Goal: Transaction & Acquisition: Purchase product/service

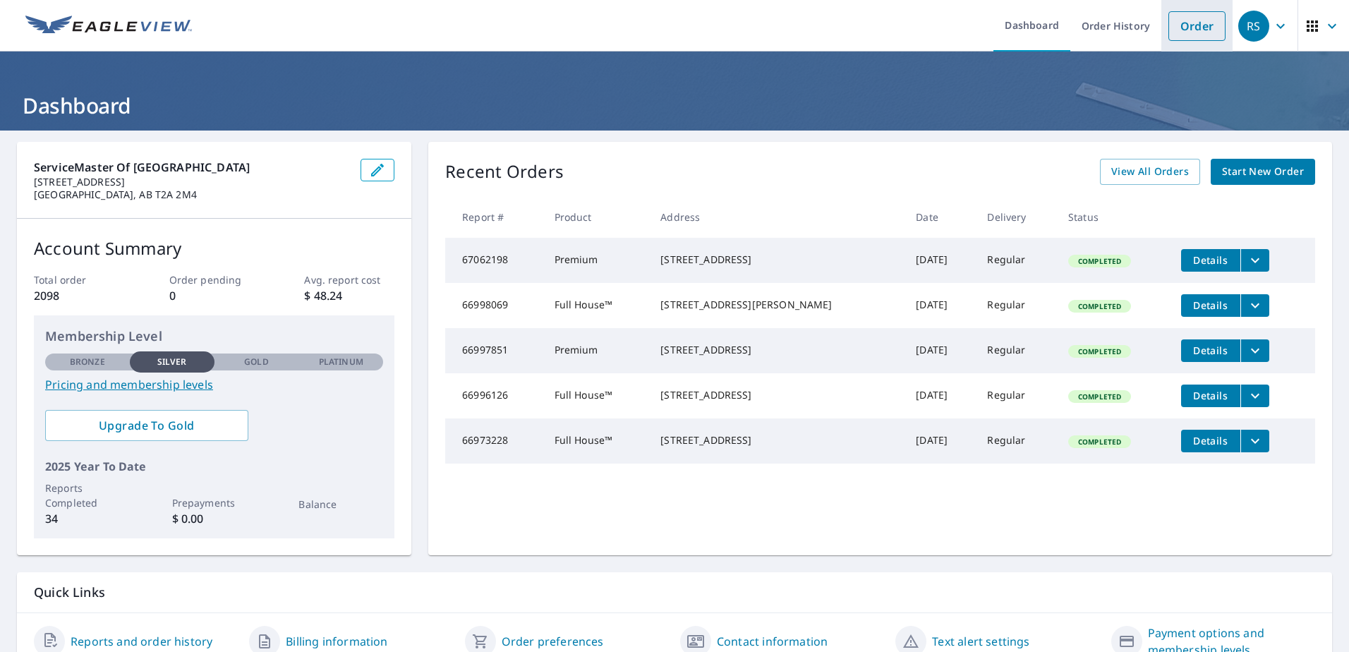
click at [1188, 35] on link "Order" at bounding box center [1196, 26] width 57 height 30
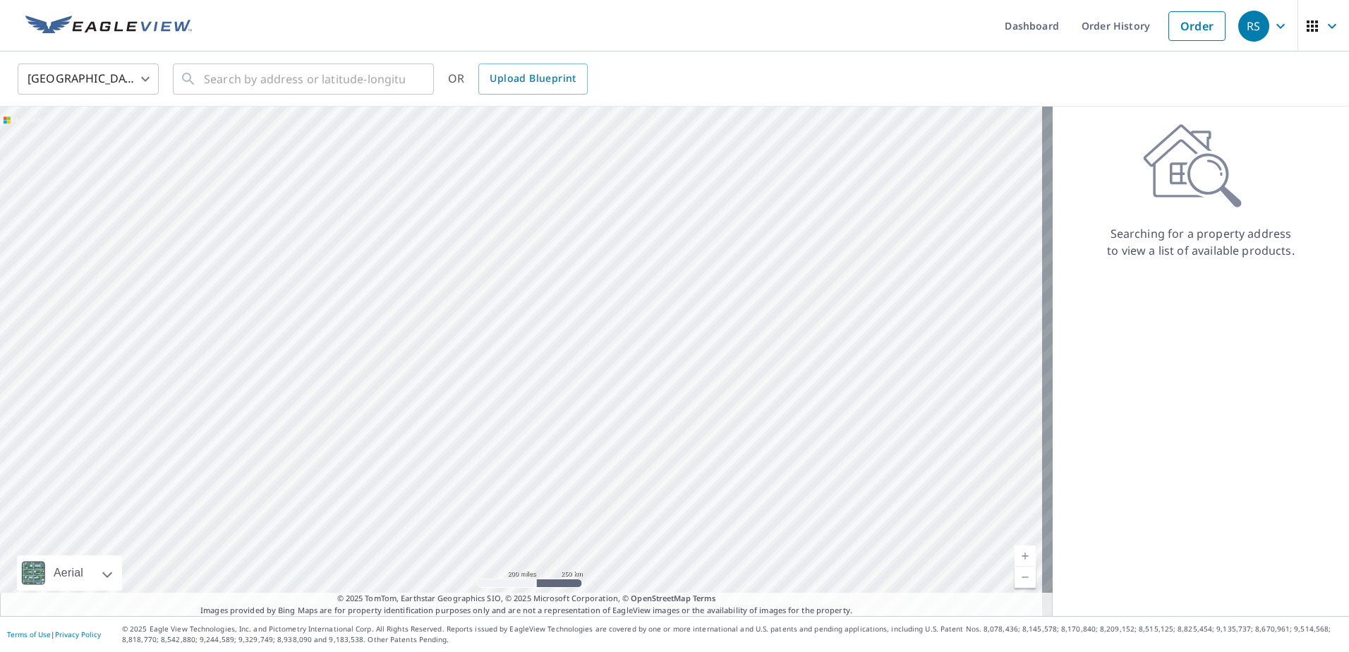
click at [142, 73] on body "RS RS Dashboard Order History Order RS United States US ​ ​ OR Upload Blueprint…" at bounding box center [674, 326] width 1349 height 652
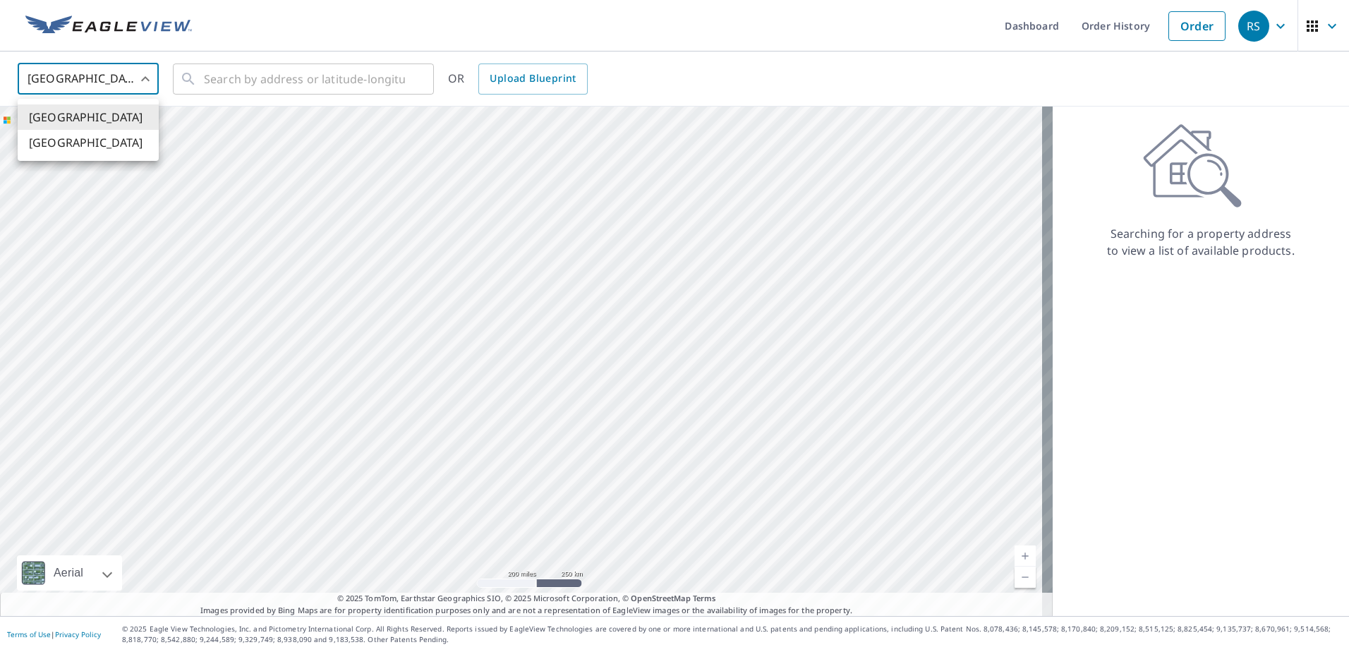
drag, startPoint x: 109, startPoint y: 148, endPoint x: 115, endPoint y: 140, distance: 10.6
click at [109, 147] on li "[GEOGRAPHIC_DATA]" at bounding box center [88, 142] width 141 height 25
type input "CA"
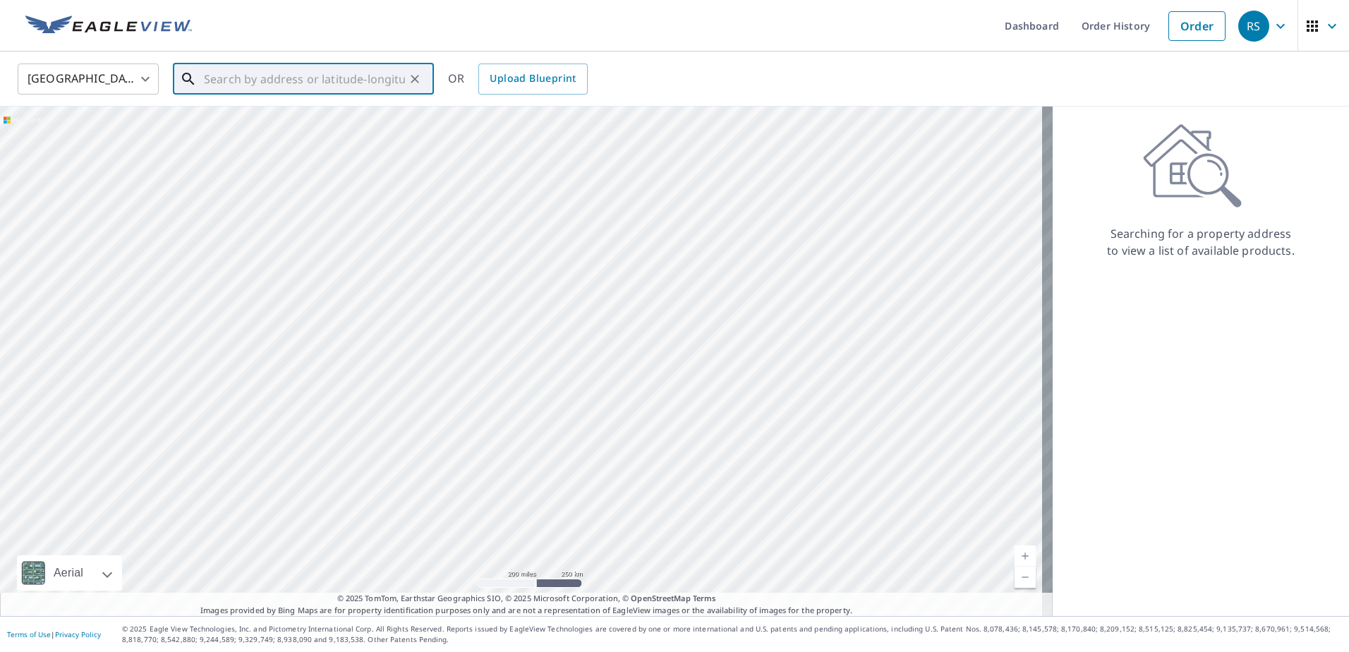
click at [220, 80] on input "text" at bounding box center [304, 78] width 201 height 39
paste input "[STREET_ADDRESS]"
click at [287, 124] on span "[STREET_ADDRESS]" at bounding box center [311, 119] width 221 height 17
type input "[STREET_ADDRESS]"
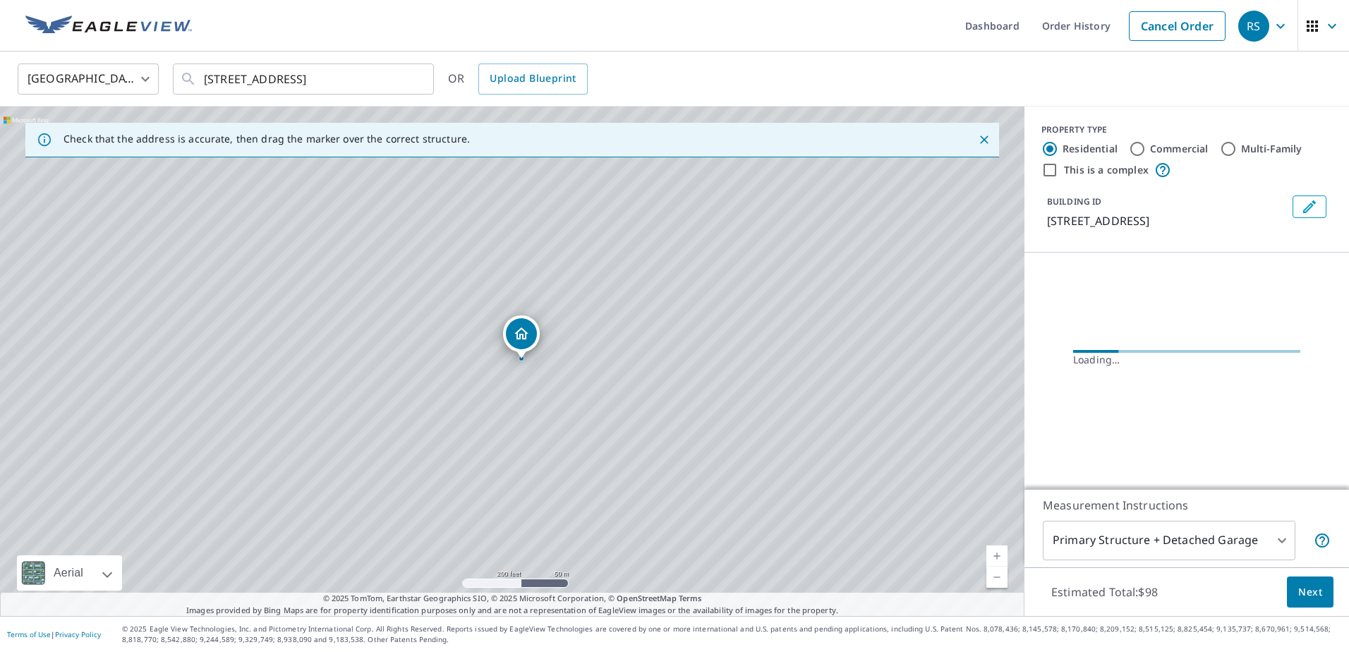
scroll to position [0, 0]
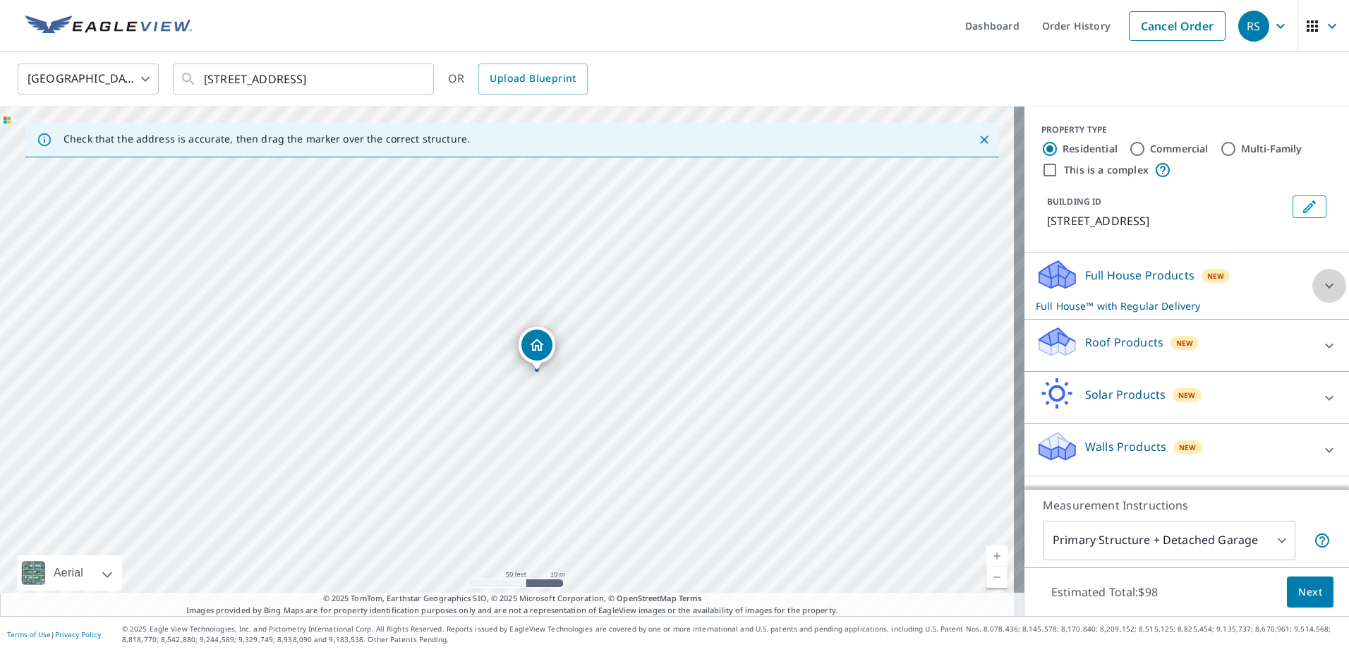
click at [1320, 294] on icon at bounding box center [1328, 285] width 17 height 17
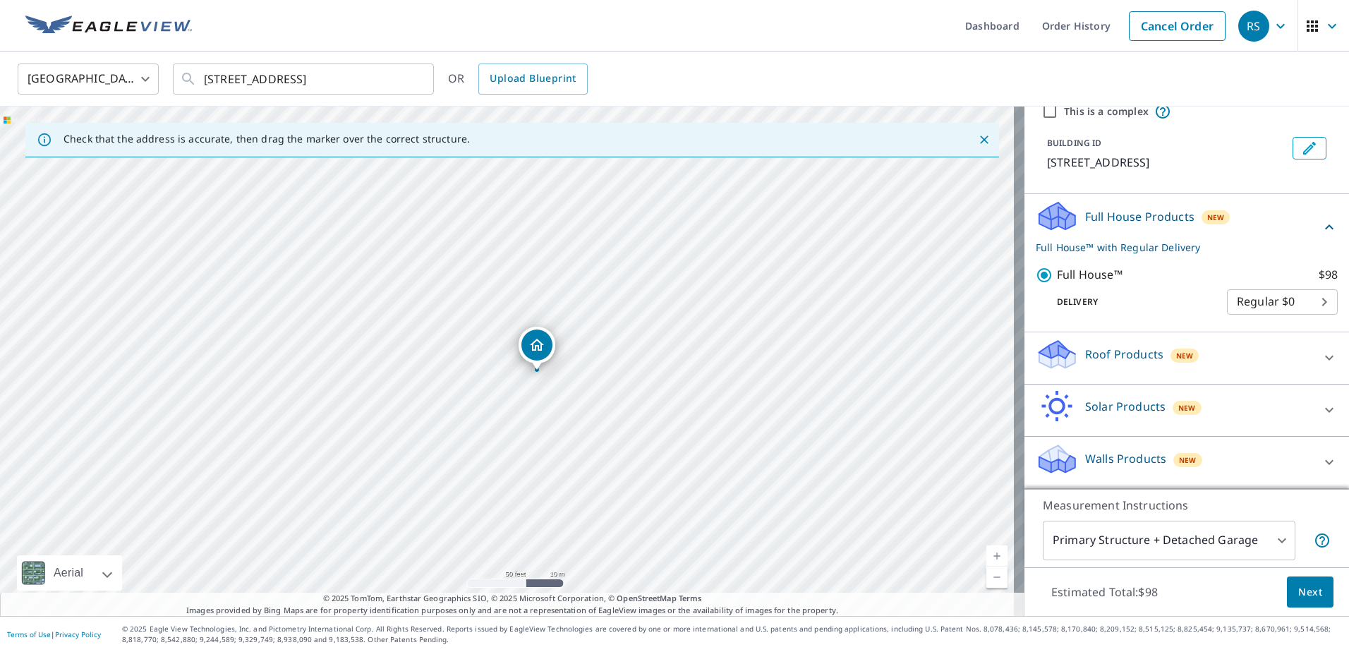
scroll to position [75, 0]
click at [1320, 354] on icon at bounding box center [1328, 357] width 17 height 17
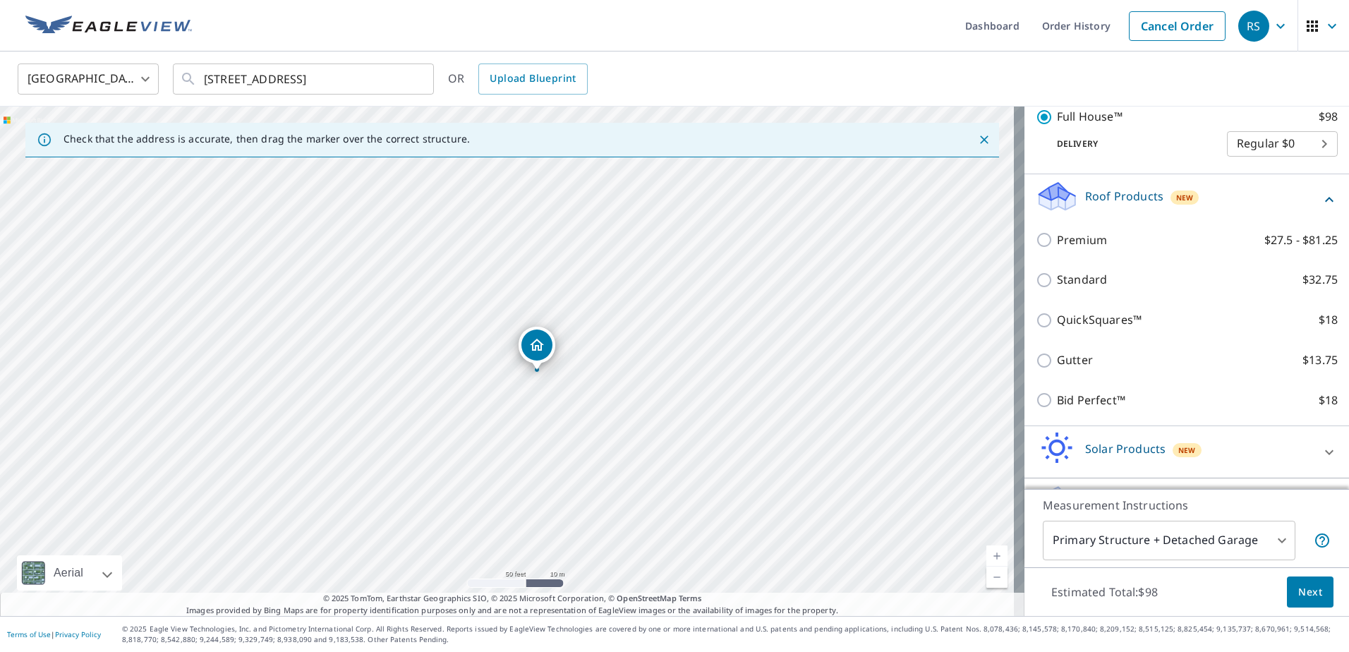
scroll to position [275, 0]
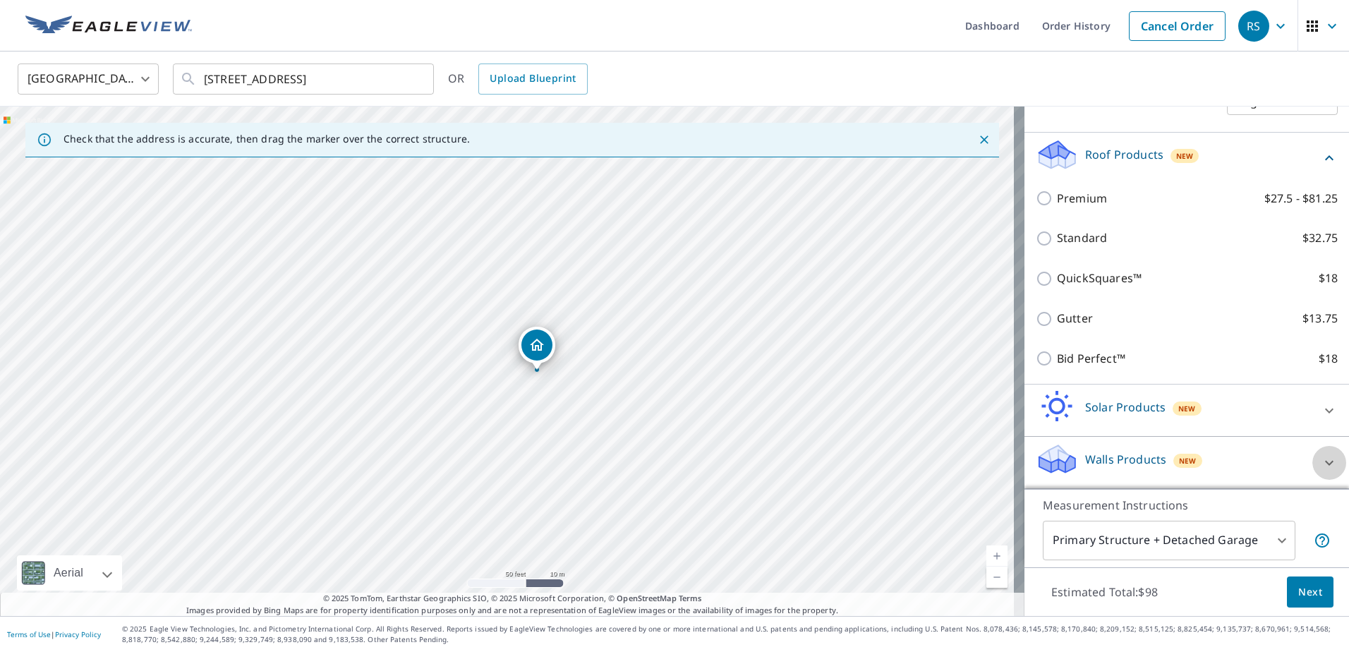
click at [1320, 460] on icon at bounding box center [1328, 462] width 17 height 17
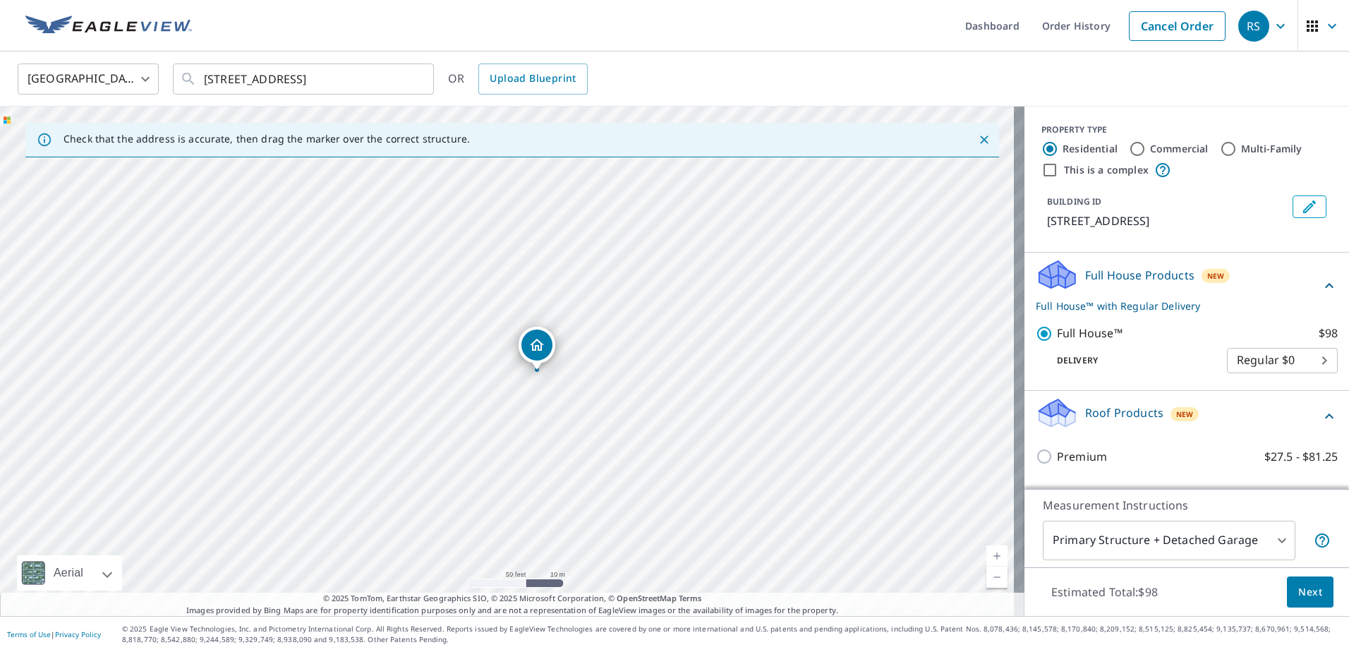
scroll to position [71, 0]
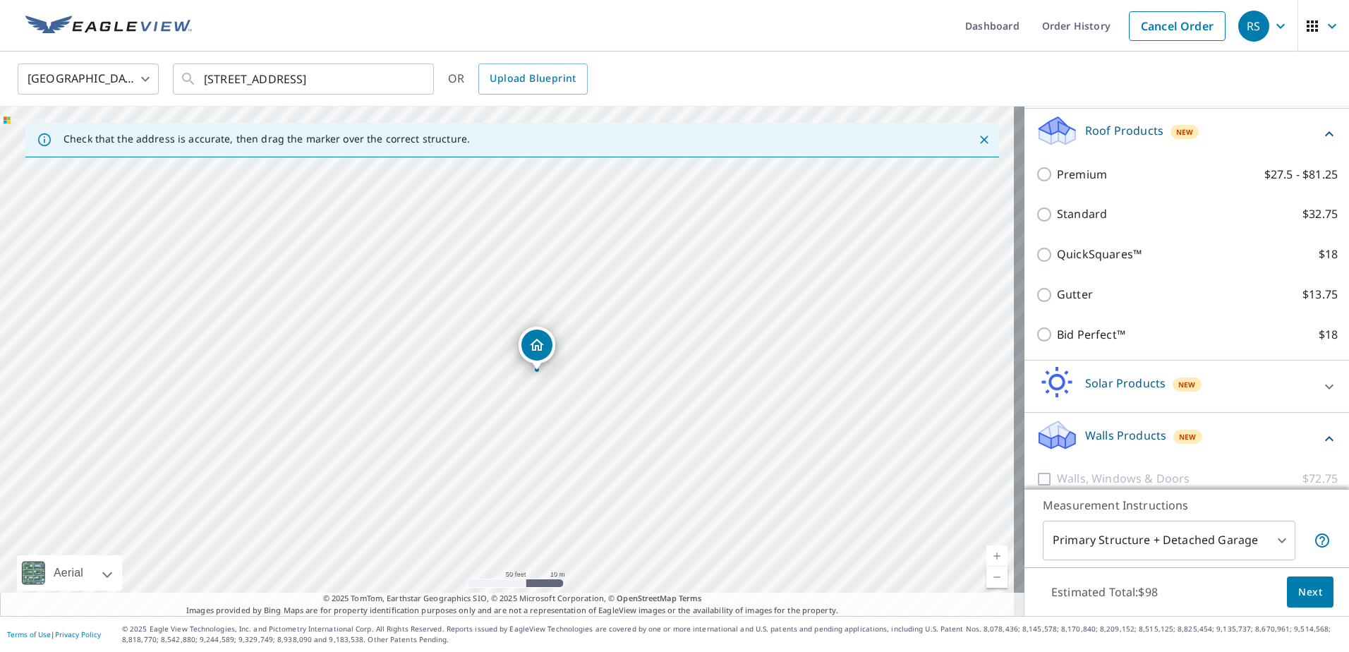
click at [1303, 154] on div "Roof Products New" at bounding box center [1186, 134] width 302 height 40
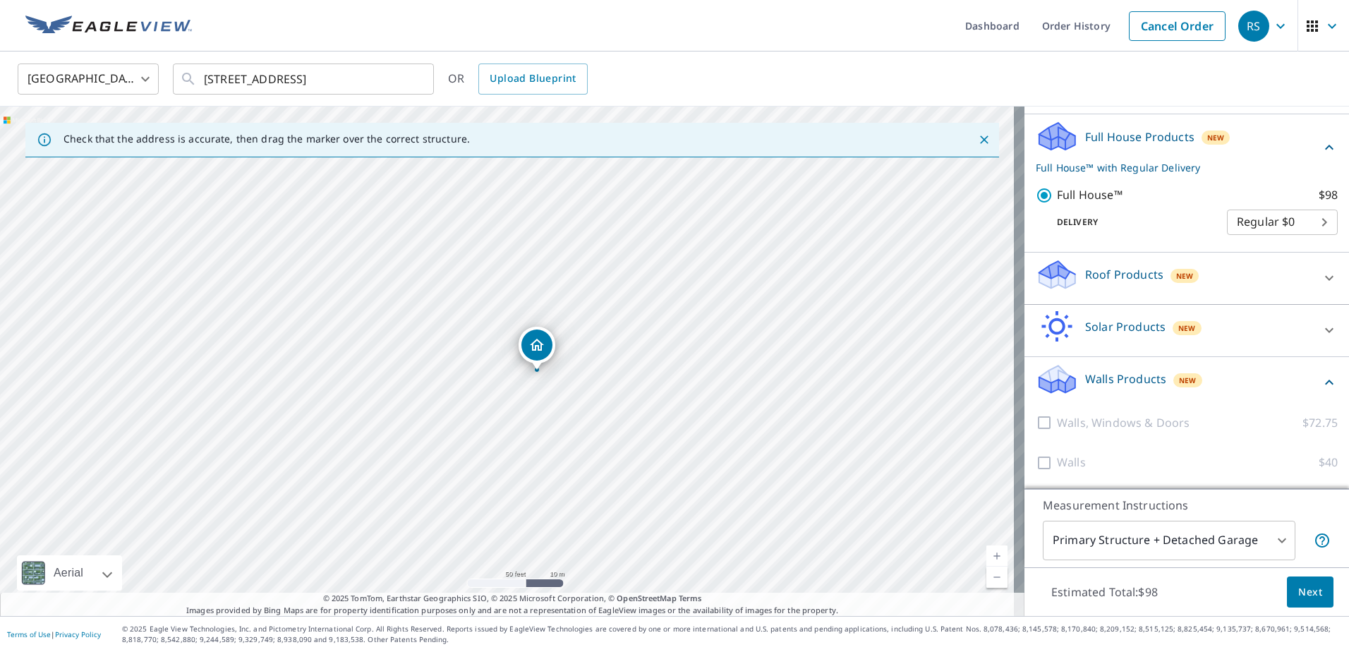
scroll to position [155, 0]
click at [1309, 594] on span "Next" at bounding box center [1310, 592] width 24 height 18
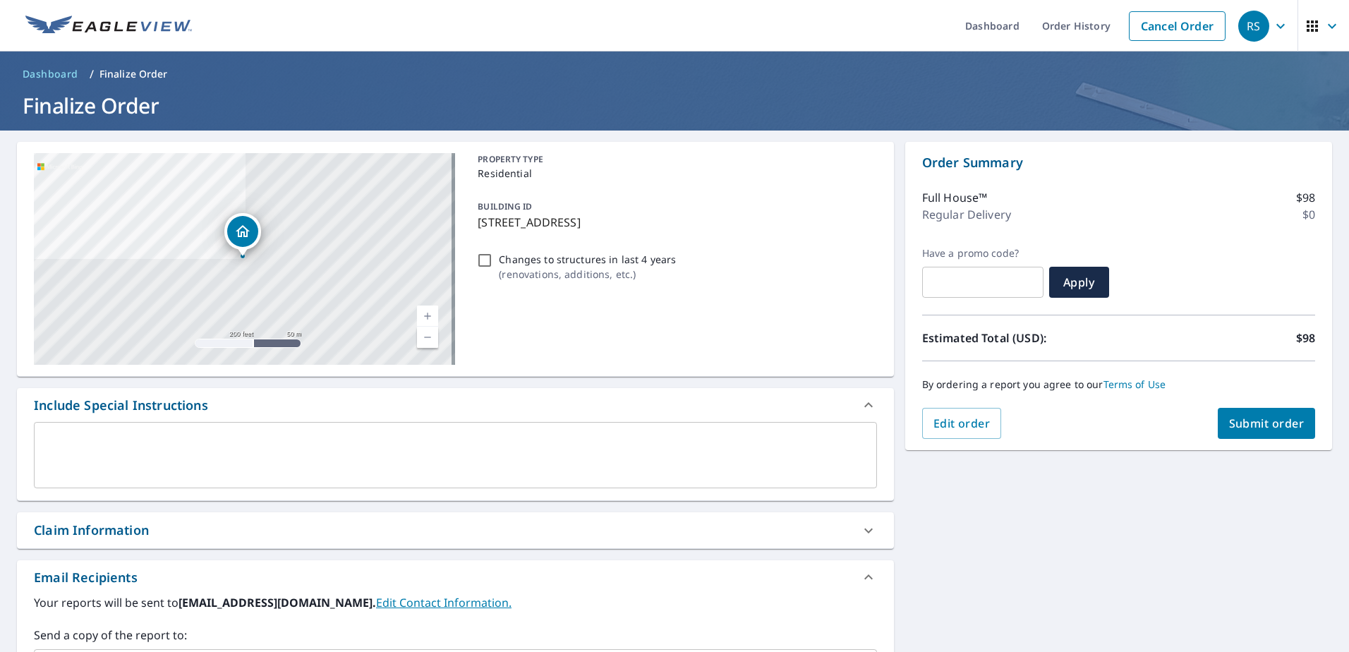
click at [176, 437] on textarea at bounding box center [455, 455] width 823 height 40
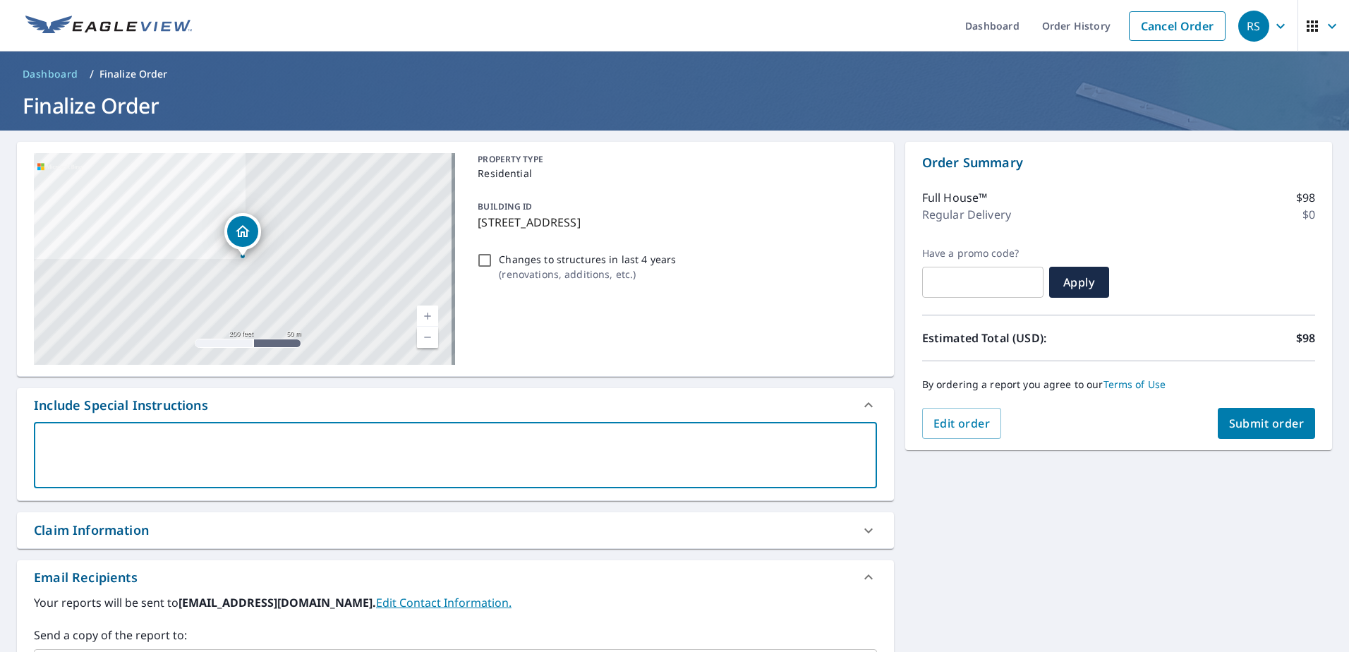
paste textarea "Claim Number: R3421302"
type textarea "Claim Number: R3421302"
type textarea "x"
type textarea "Claim Number: R3421302"
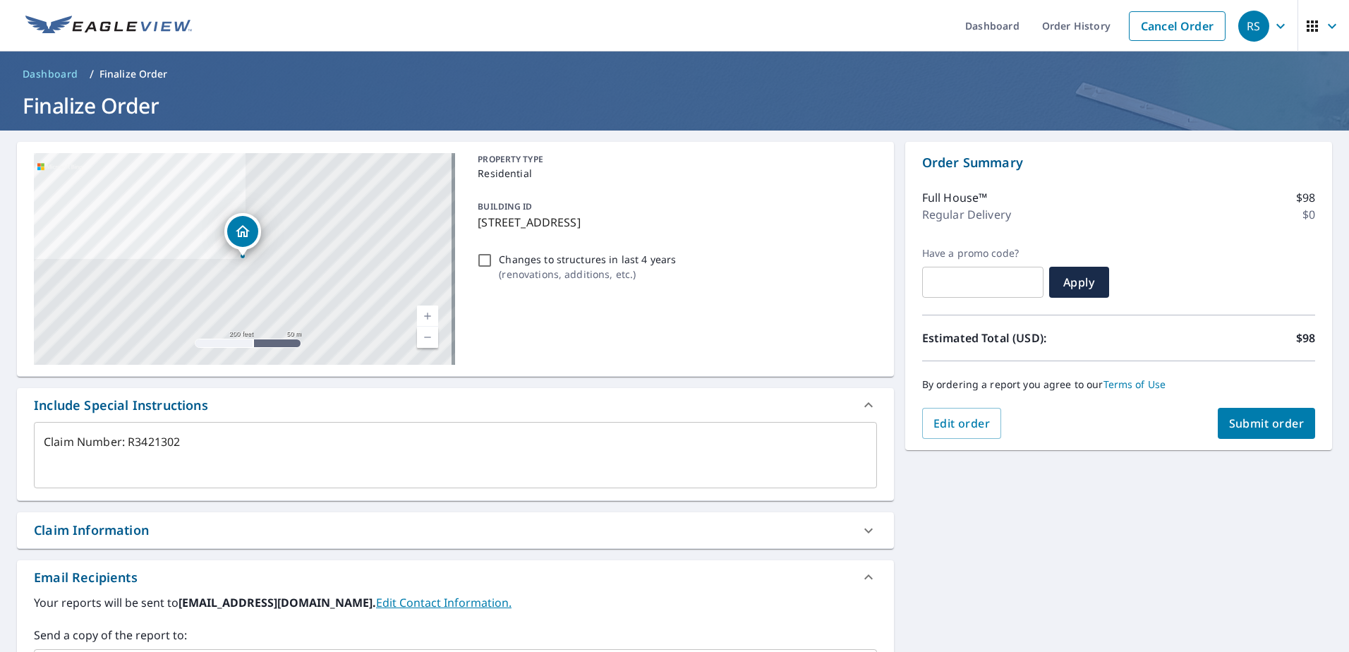
click at [130, 527] on div "Claim Information" at bounding box center [91, 530] width 115 height 19
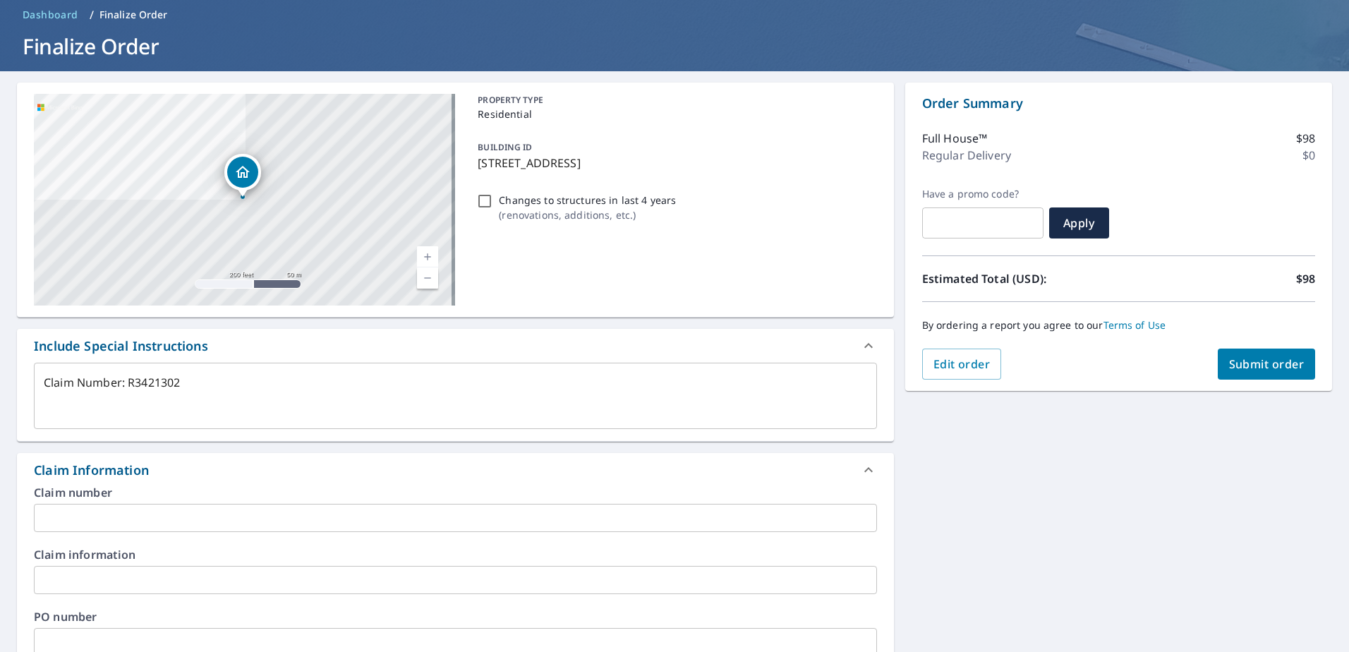
scroll to position [141, 0]
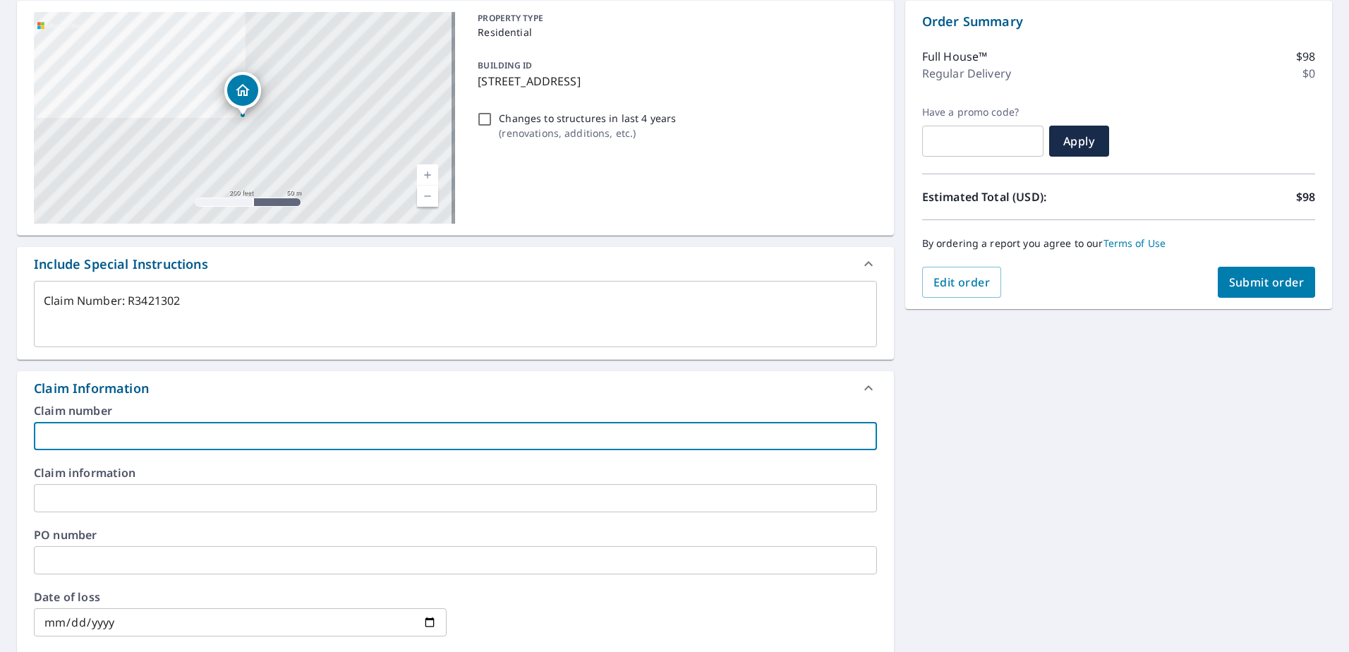
click at [77, 437] on input "text" at bounding box center [455, 436] width 843 height 28
paste input "Claim Number: R3421302"
type textarea "x"
type input "Claim Number: R3421302"
click at [53, 558] on input "text" at bounding box center [455, 560] width 843 height 28
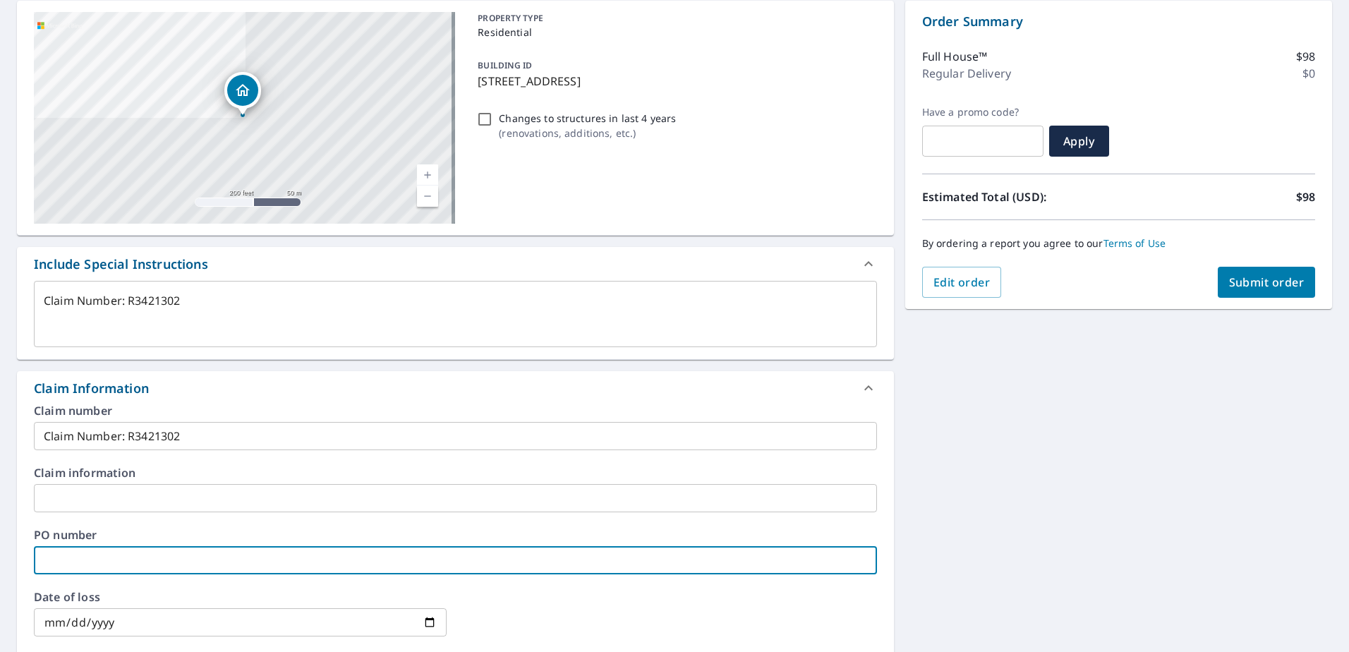
paste input "Claim Number: R3421302"
type textarea "x"
type input "Claim Number: R3421302"
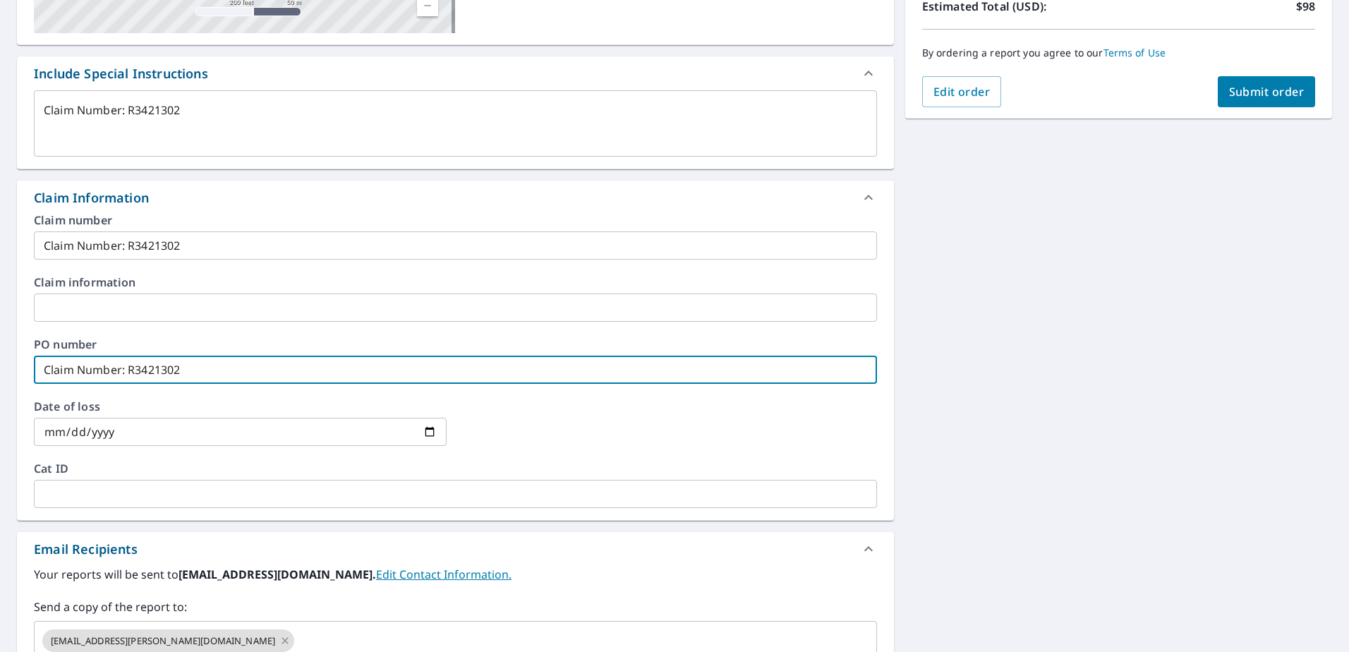
scroll to position [423, 0]
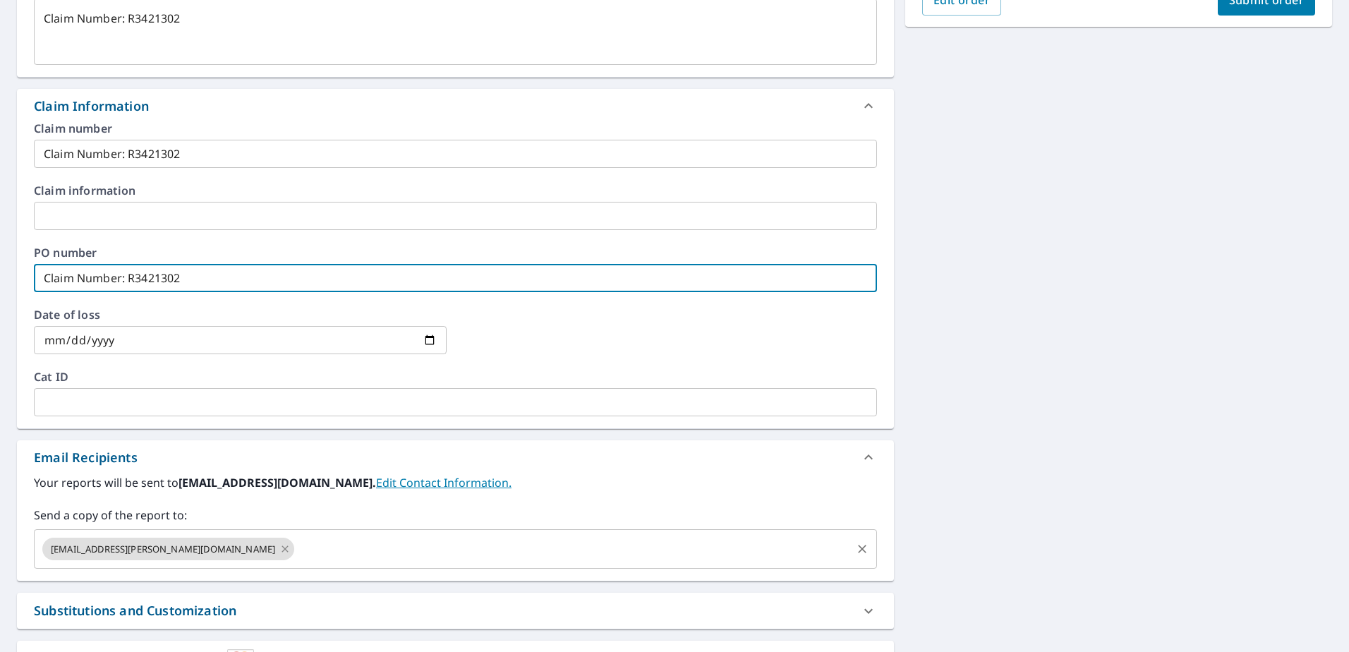
click at [279, 554] on icon at bounding box center [284, 549] width 11 height 16
type textarea "x"
type input "Claim Number: R3421302"
click at [140, 547] on input "text" at bounding box center [444, 548] width 809 height 27
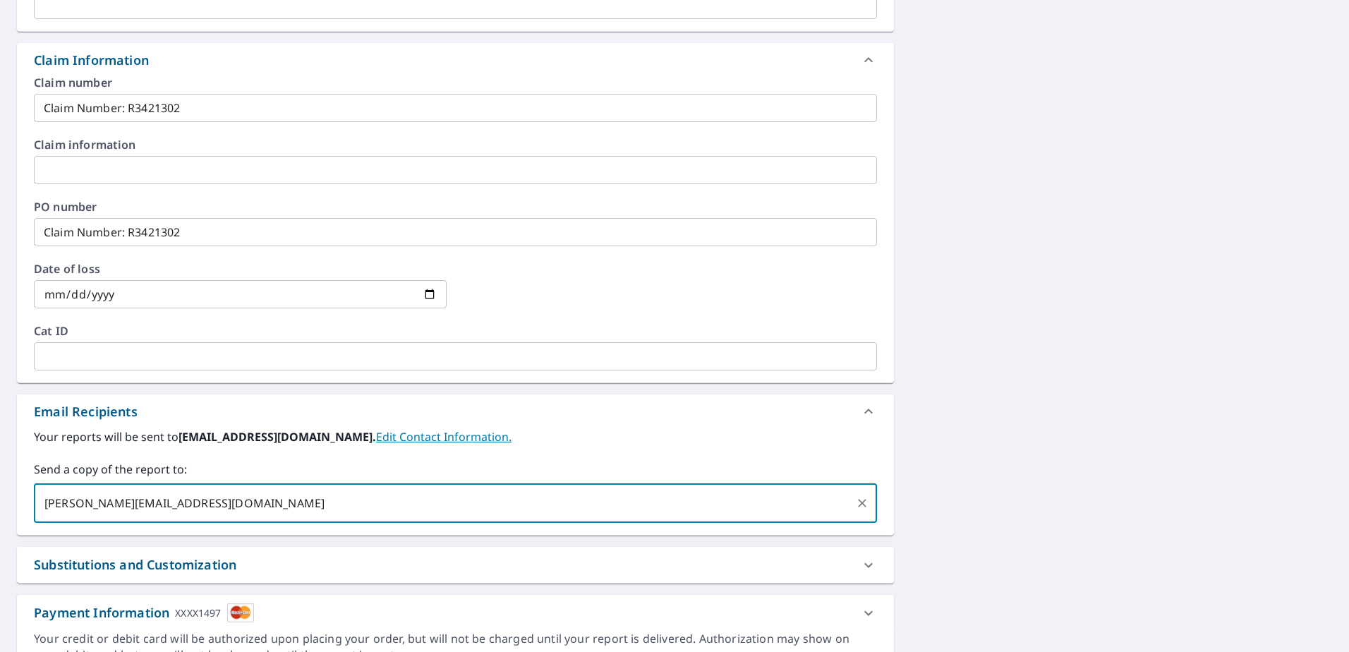
scroll to position [328, 0]
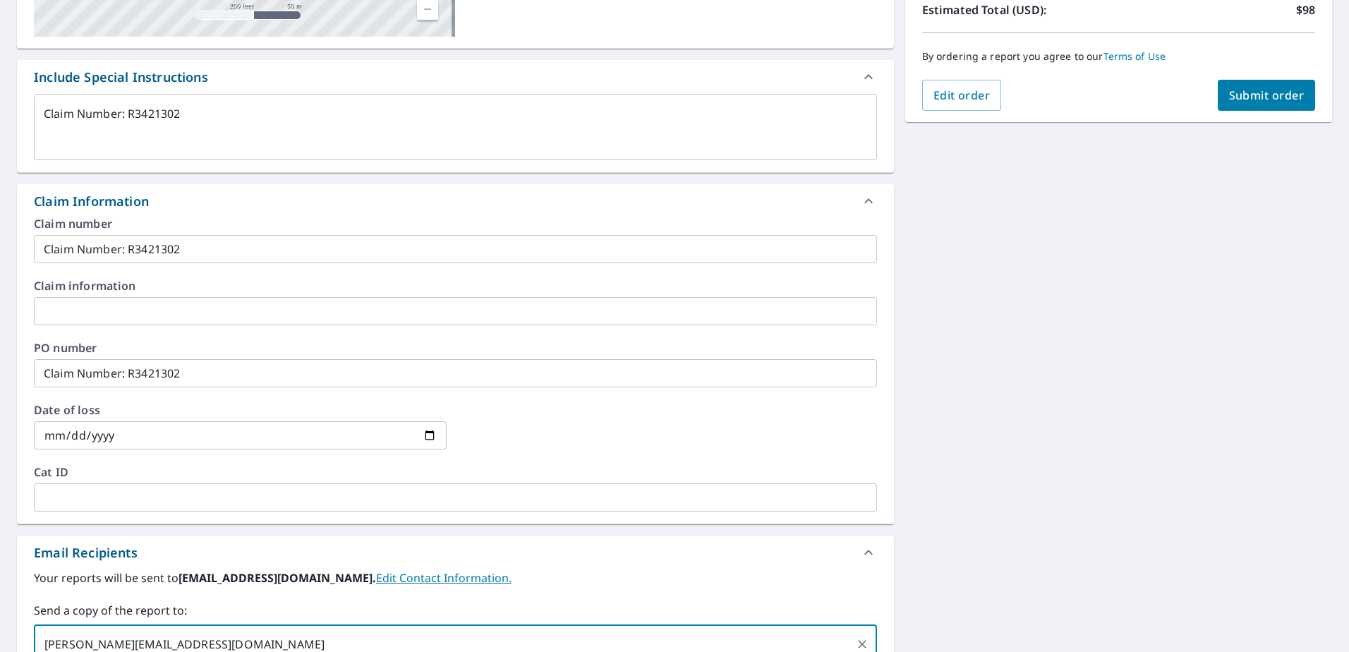
type input "[PERSON_NAME][EMAIL_ADDRESS][DOMAIN_NAME]"
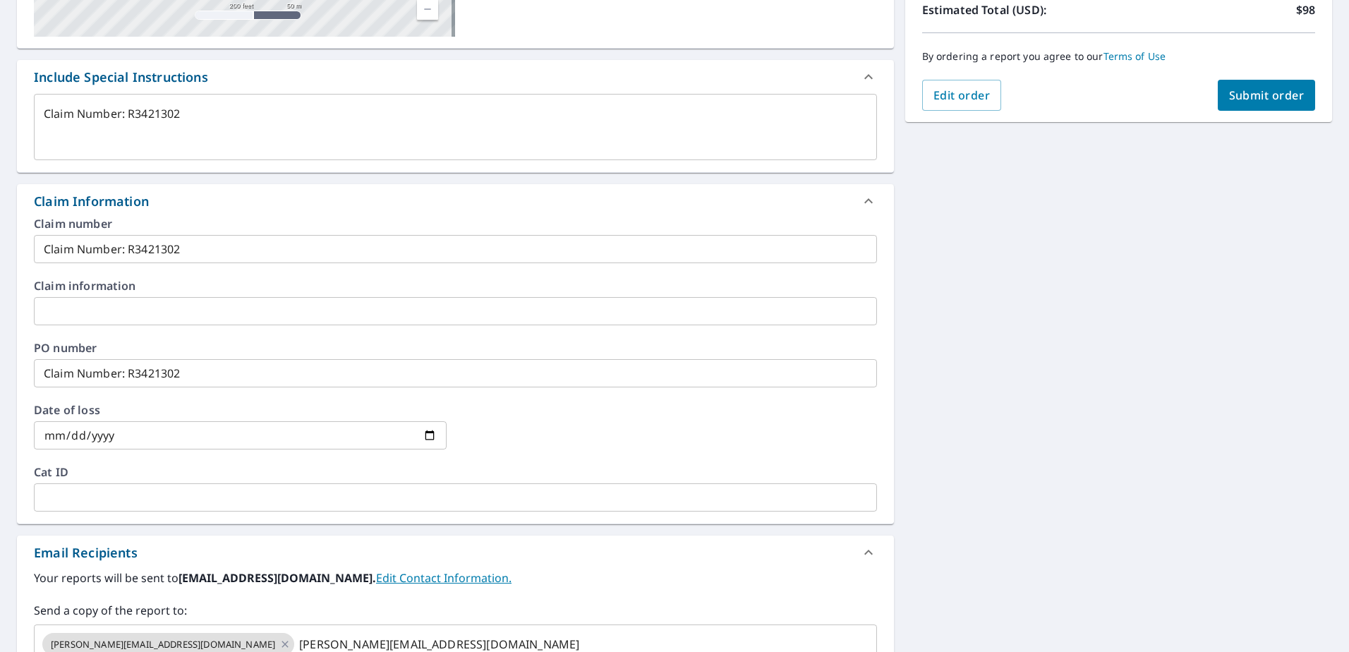
type textarea "x"
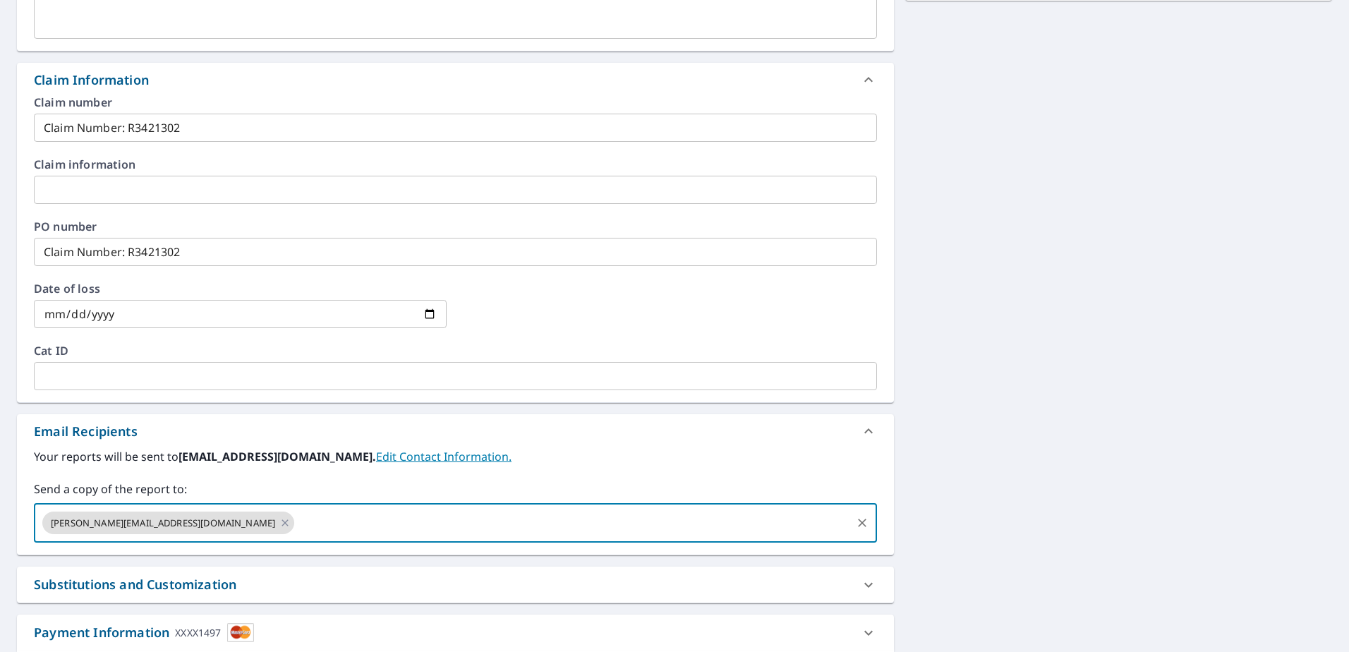
scroll to position [469, 0]
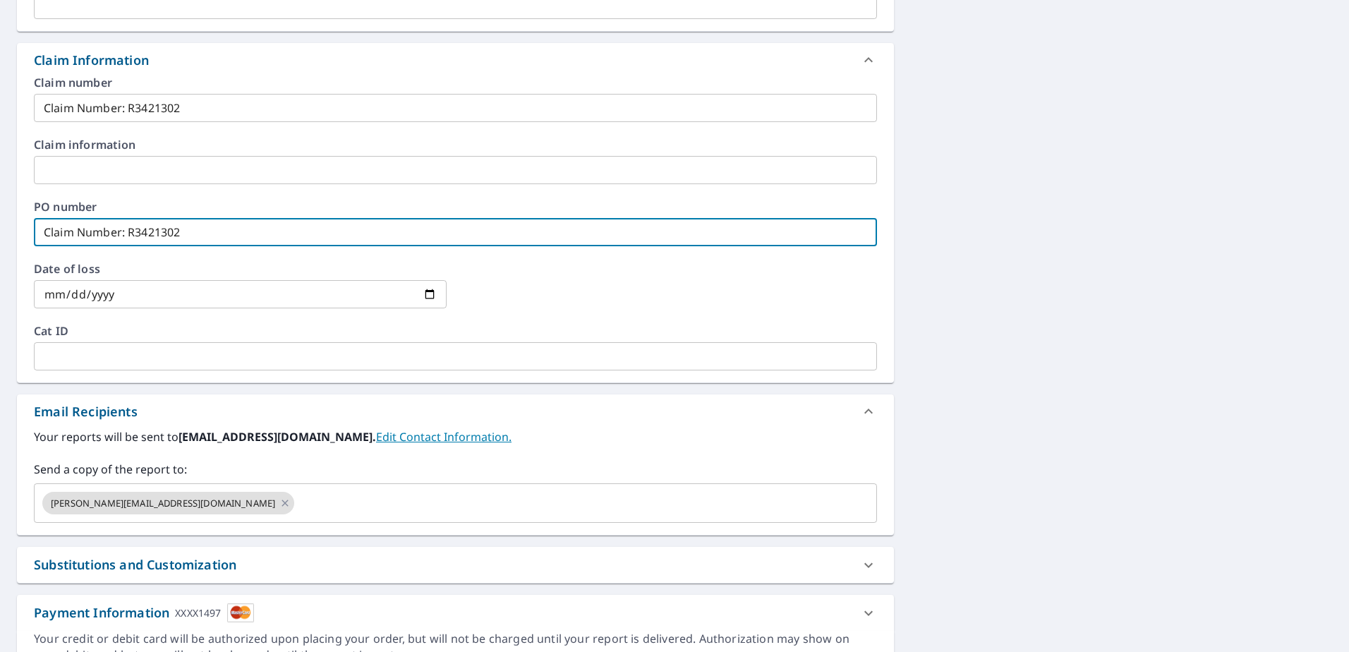
drag, startPoint x: 195, startPoint y: 236, endPoint x: 0, endPoint y: 236, distance: 194.7
click at [0, 235] on html "RS RS Dashboard Order History Cancel Order RS Dashboard / Finalize Order Finali…" at bounding box center [674, 326] width 1349 height 652
type textarea "x"
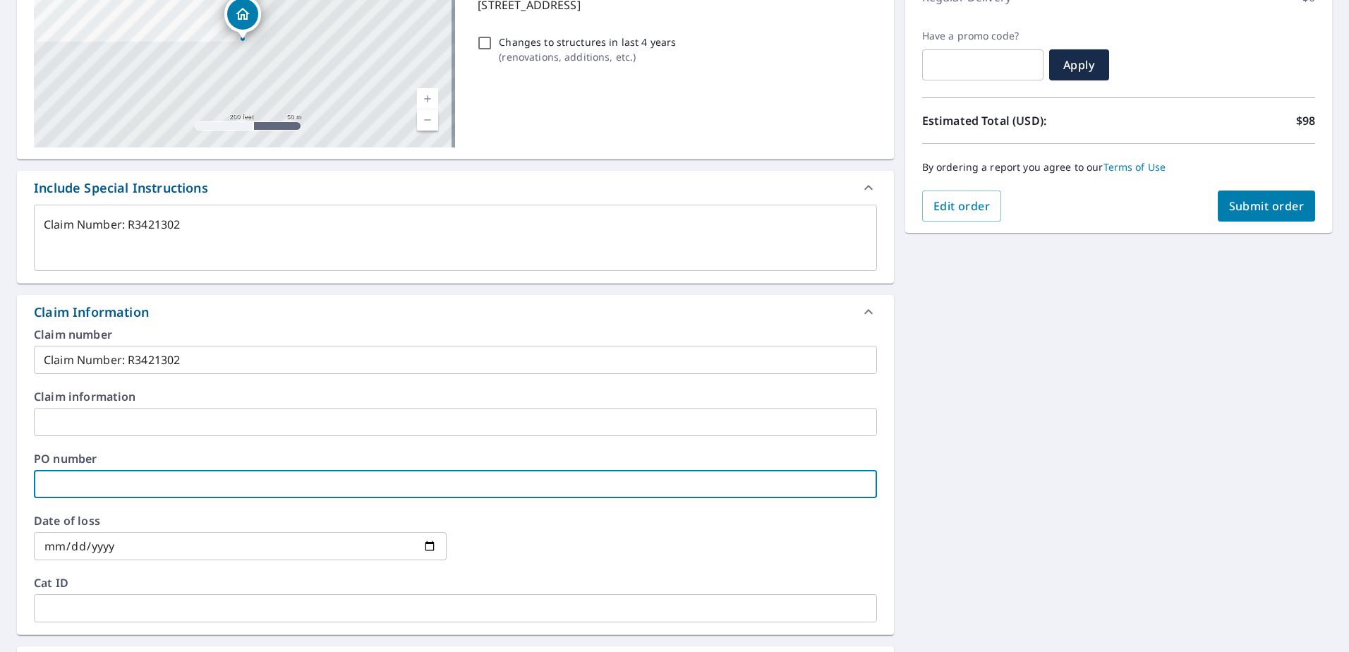
scroll to position [46, 0]
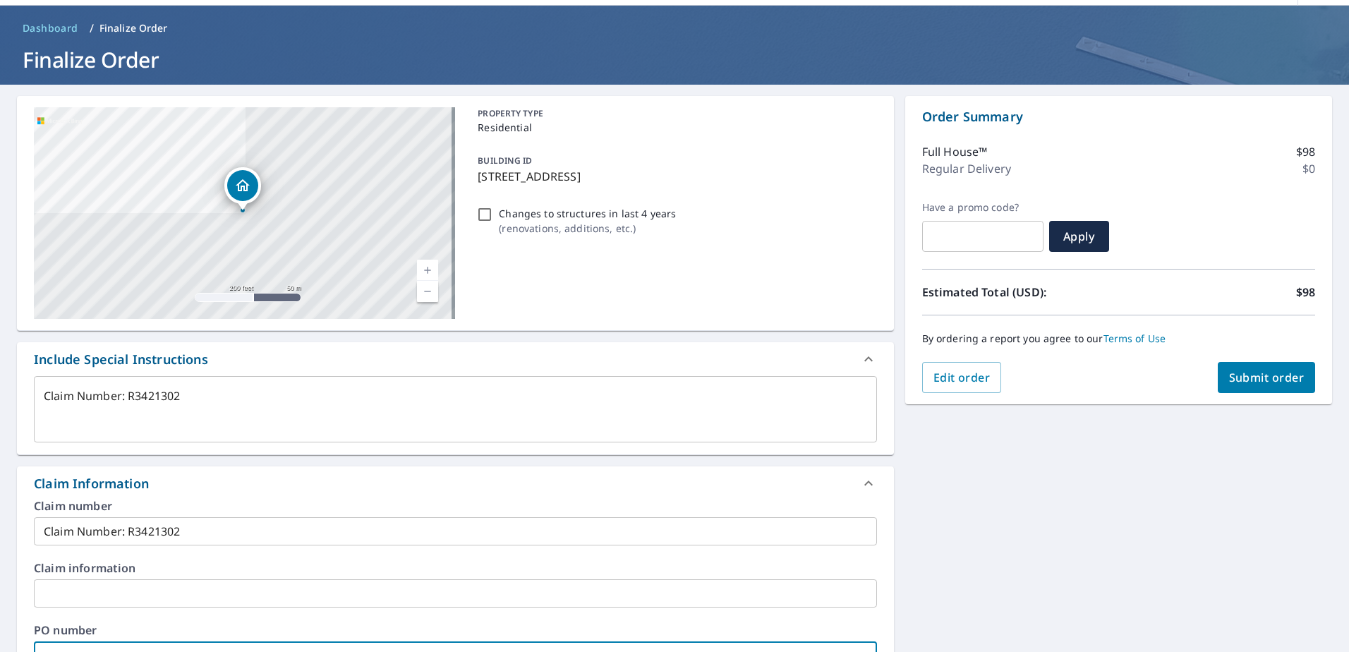
click at [1267, 377] on span "Submit order" at bounding box center [1266, 378] width 75 height 16
type textarea "x"
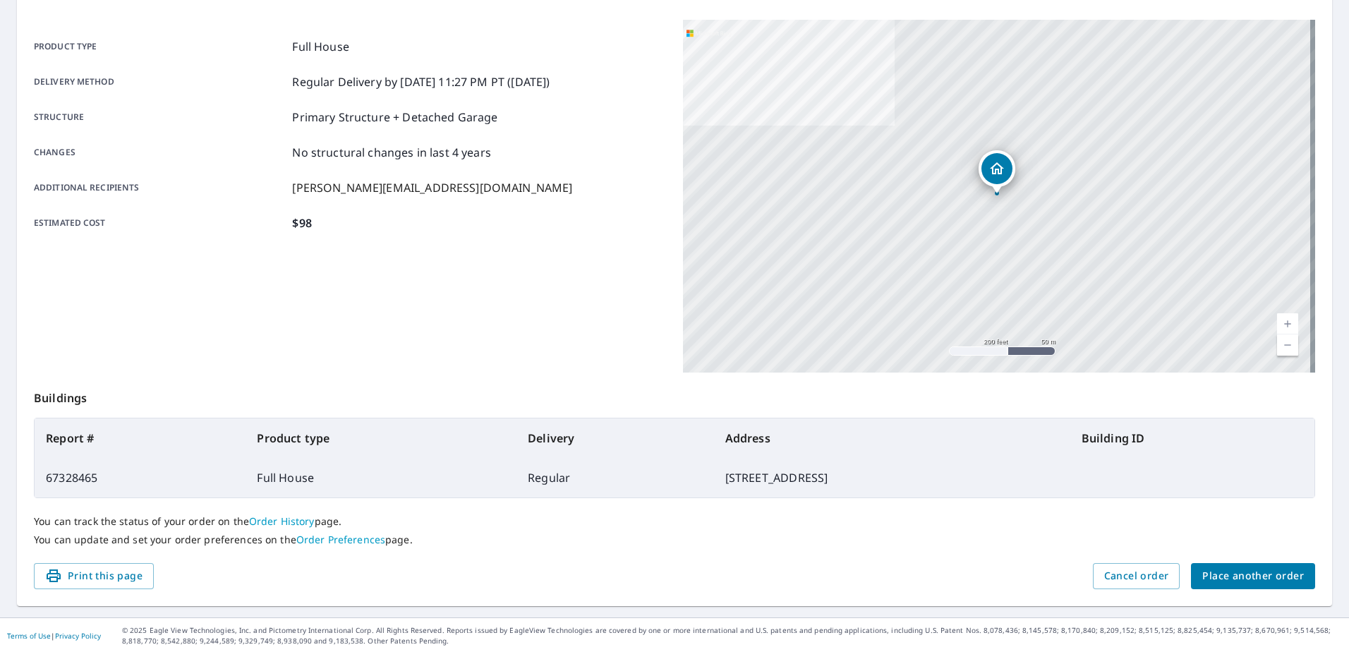
scroll to position [178, 0]
